Goal: Obtain resource: Download file/media

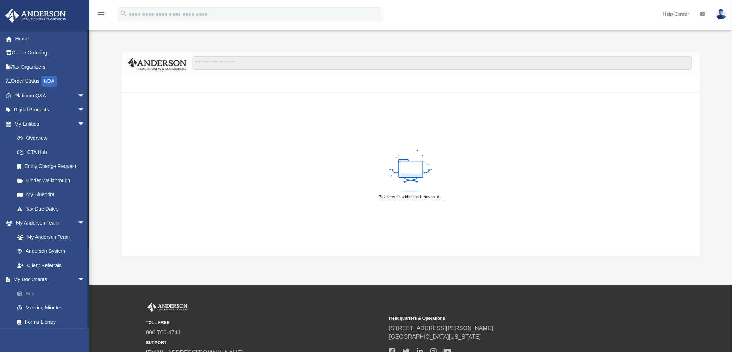
click at [29, 293] on link "Box" at bounding box center [53, 293] width 86 height 14
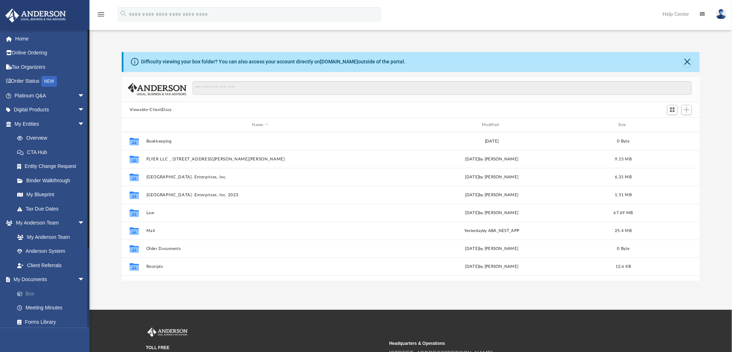
scroll to position [156, 573]
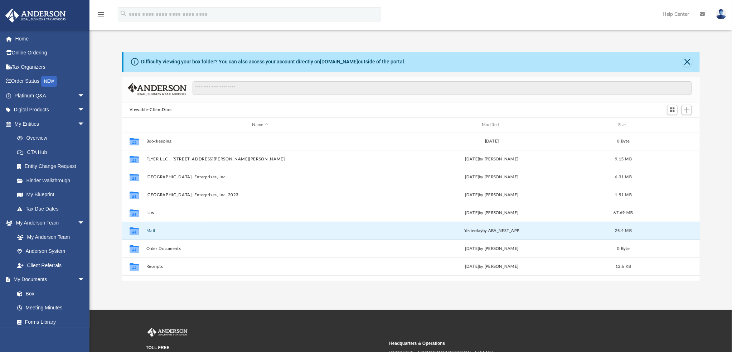
click at [151, 229] on button "Mail" at bounding box center [260, 230] width 228 height 5
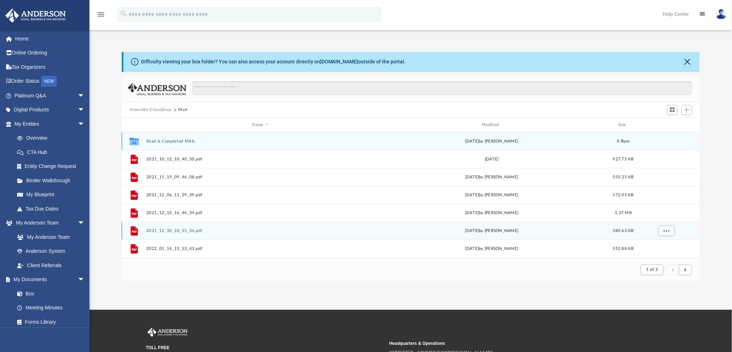
scroll to position [134, 573]
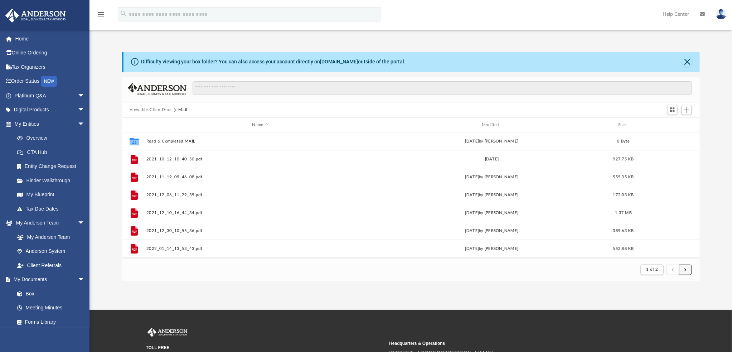
click at [685, 269] on span "submit" at bounding box center [685, 269] width 2 height 4
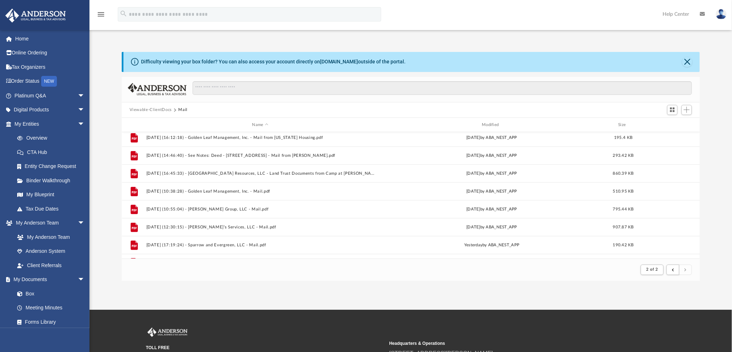
scroll to position [195, 0]
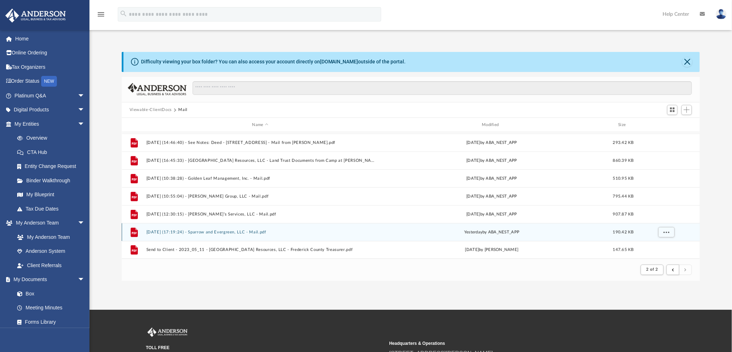
click at [231, 231] on button "[DATE] (17:19:24) - Sparrow and Evergreen, LLC - Mail.pdf" at bounding box center [260, 232] width 228 height 5
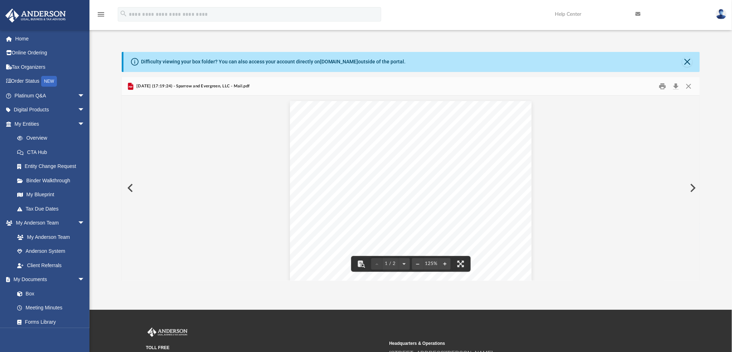
click at [133, 190] on button "Preview" at bounding box center [130, 188] width 16 height 20
click at [131, 189] on button "Preview" at bounding box center [130, 188] width 16 height 20
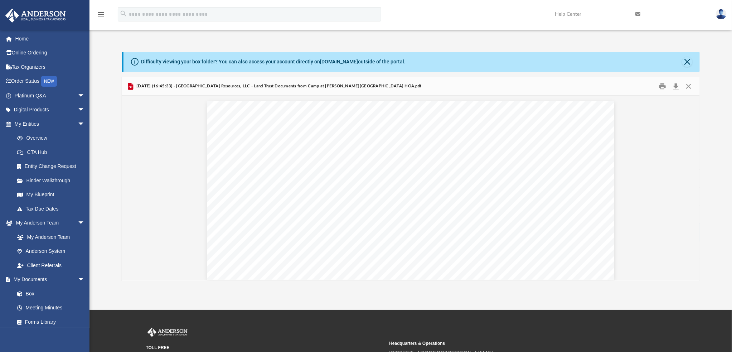
scroll to position [1824, 0]
click at [695, 189] on button "Preview" at bounding box center [692, 188] width 16 height 20
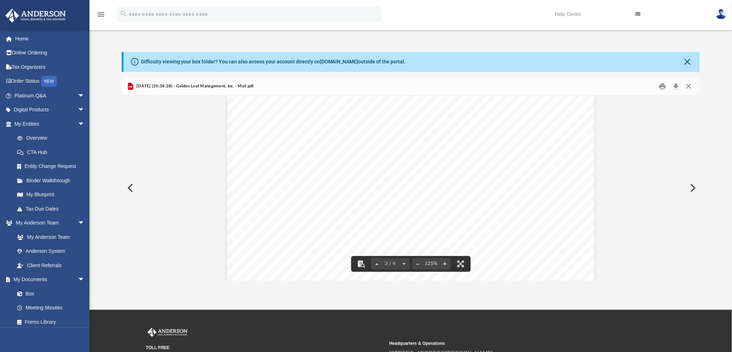
click at [131, 188] on button "Preview" at bounding box center [130, 188] width 16 height 20
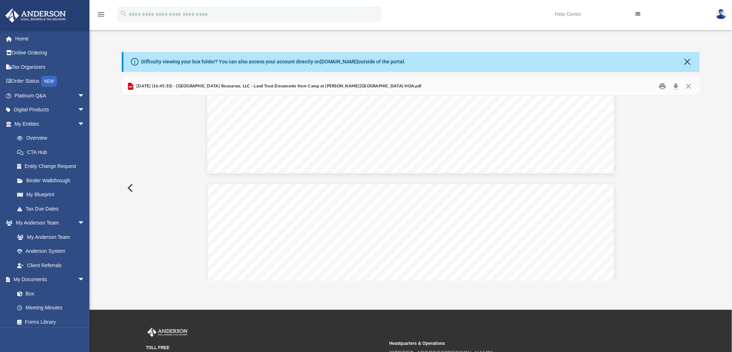
scroll to position [1824, 0]
click at [131, 188] on button "Preview" at bounding box center [130, 188] width 16 height 20
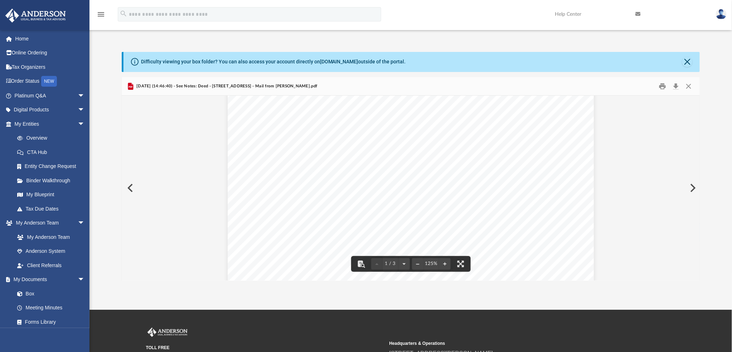
scroll to position [0, 0]
